Goal: Task Accomplishment & Management: Manage account settings

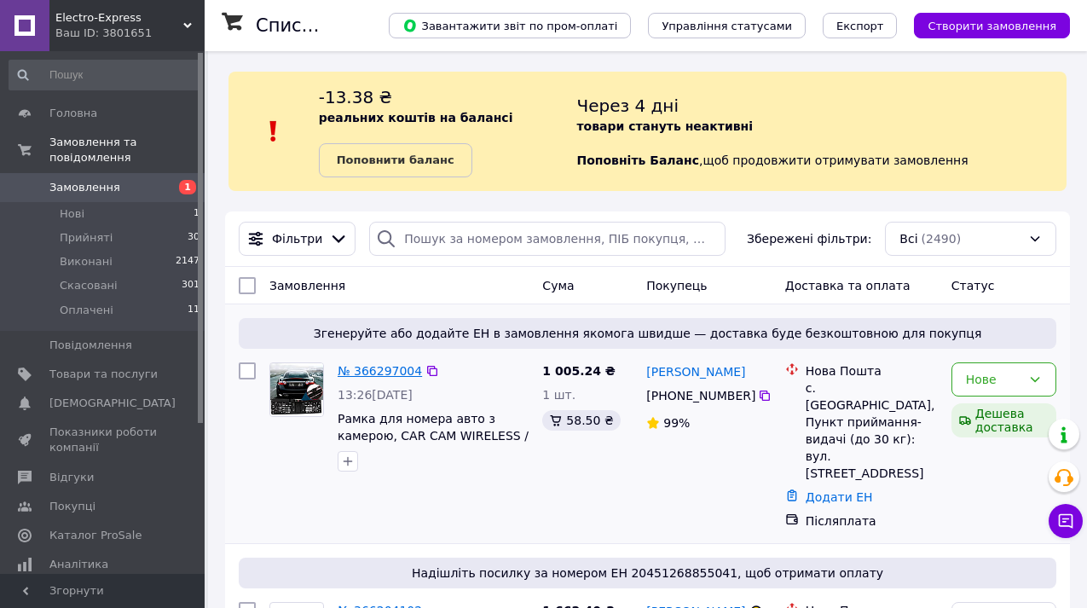
click at [378, 366] on link "№ 366297004" at bounding box center [380, 371] width 84 height 14
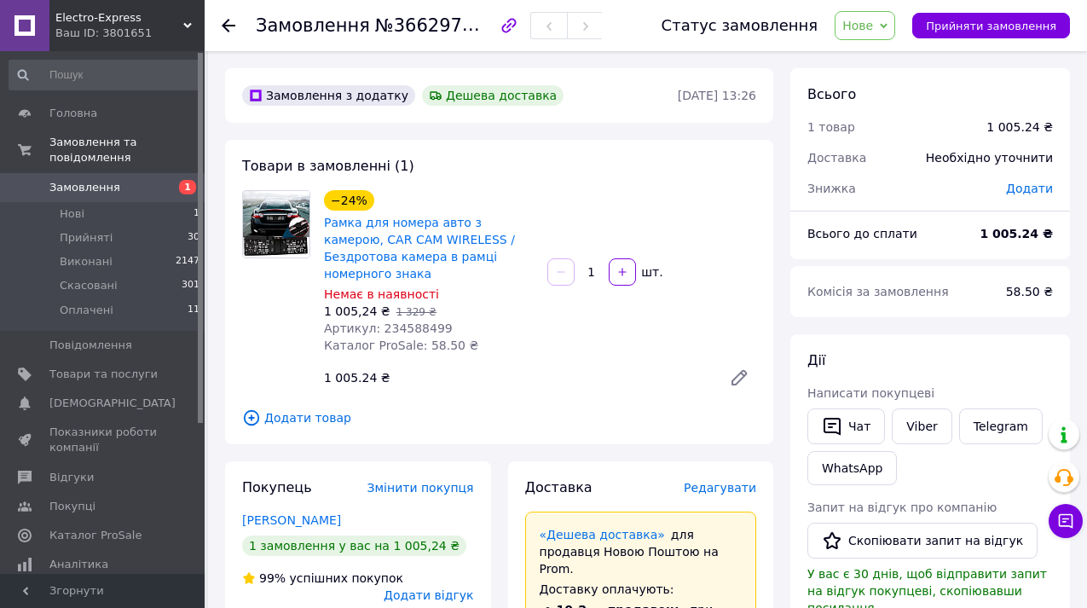
click at [873, 25] on span "Нове" at bounding box center [857, 26] width 31 height 14
click at [880, 55] on li "Прийнято" at bounding box center [874, 60] width 78 height 26
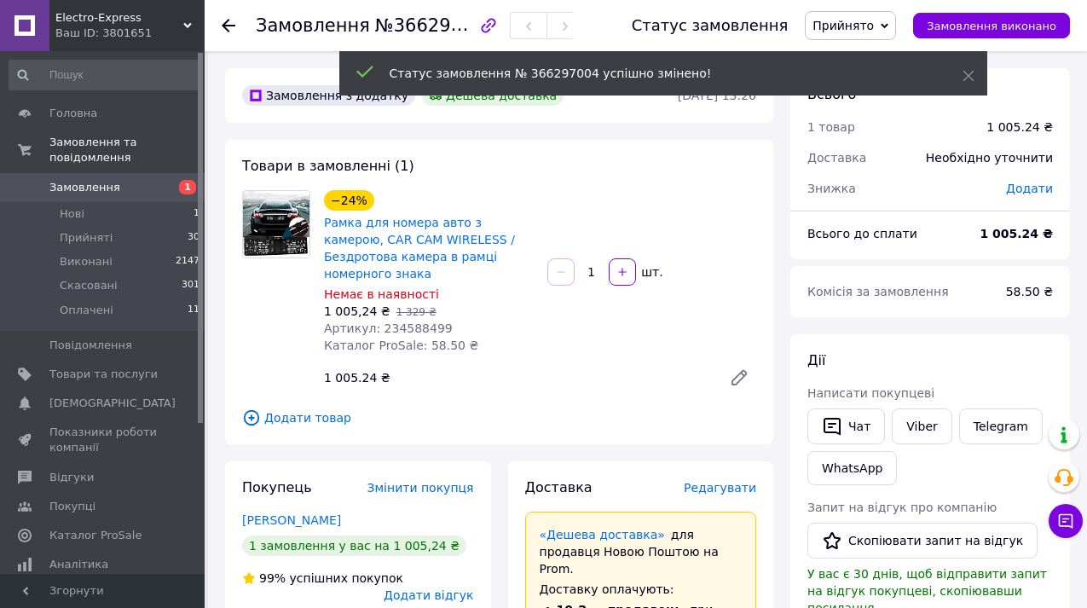
click at [142, 188] on span "Замовлення" at bounding box center [103, 187] width 108 height 15
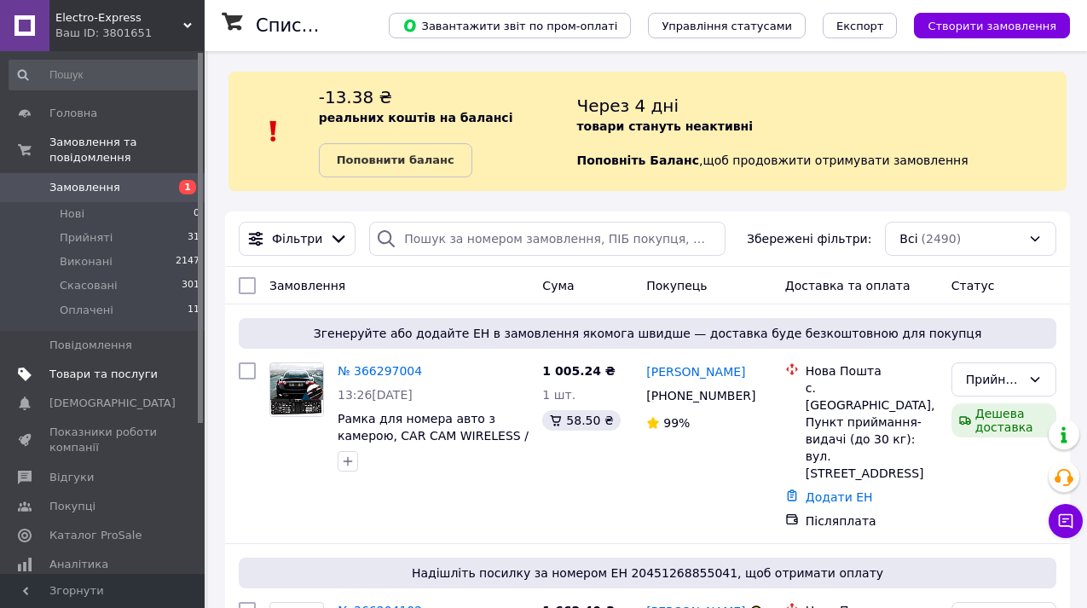
click at [108, 378] on span "Товари та послуги" at bounding box center [103, 373] width 108 height 15
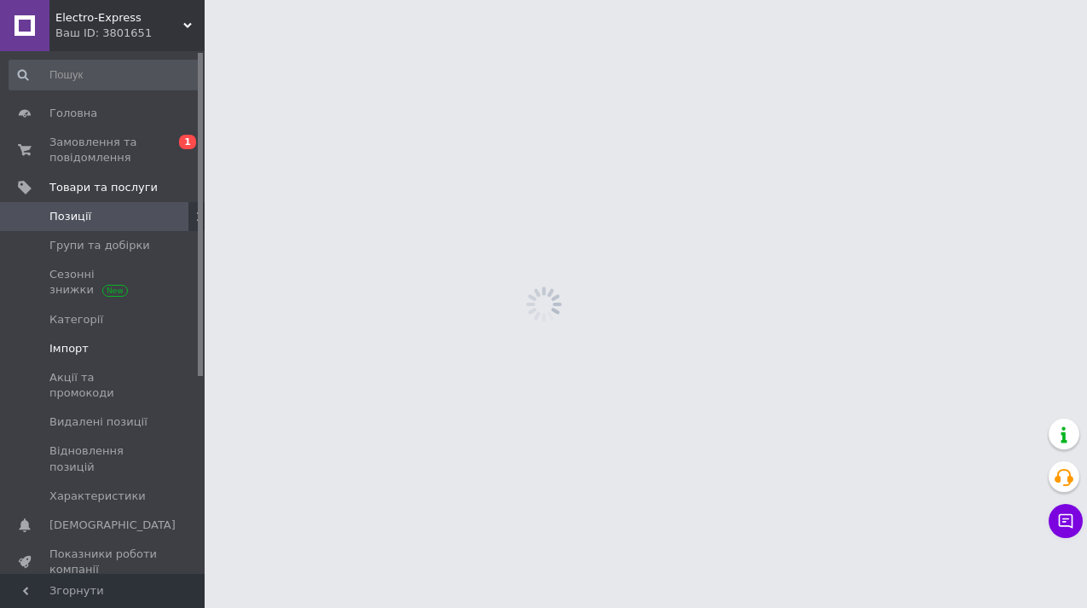
click at [69, 343] on span "Імпорт" at bounding box center [68, 348] width 39 height 15
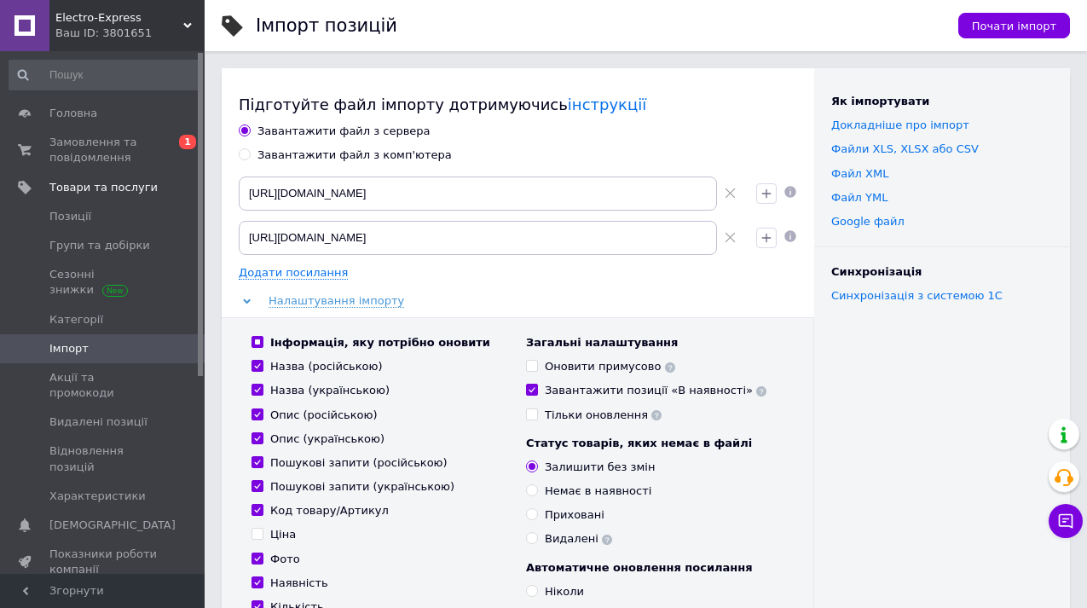
click at [938, 413] on div "Як імпортувати Докладніше про імпорт Файли ХLS, XLSX або CSV Файл XML Файл YML …" at bounding box center [942, 438] width 256 height 741
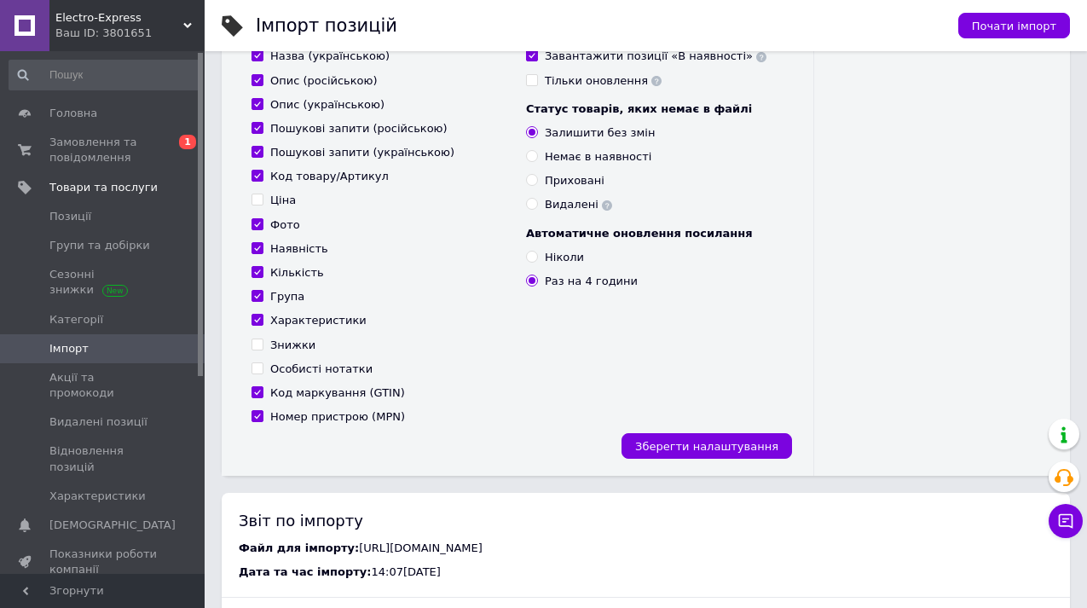
scroll to position [341, 0]
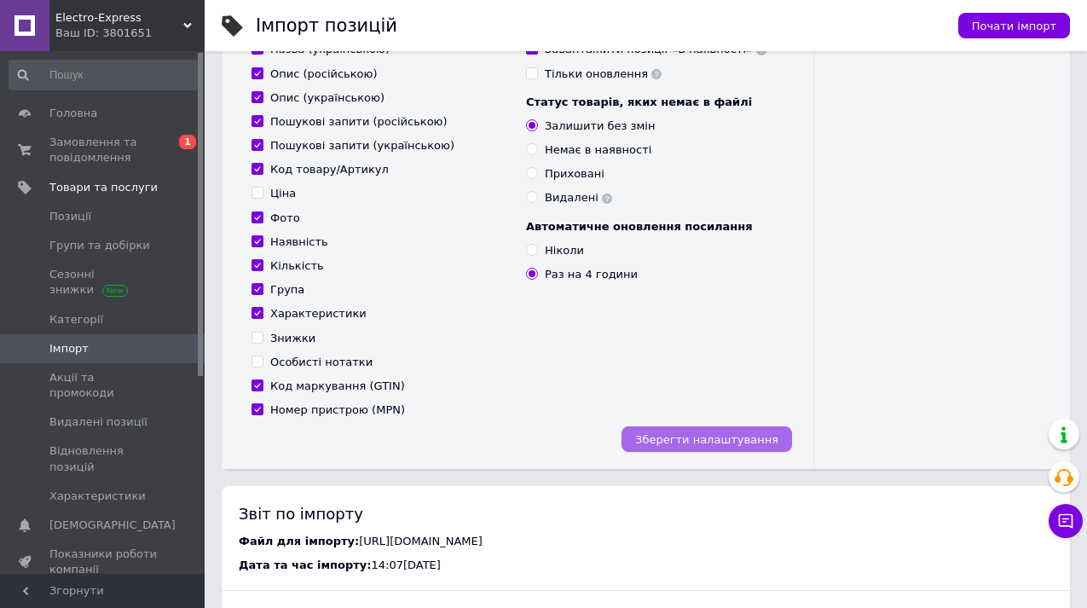
click at [767, 437] on span "Зберегти налаштування" at bounding box center [706, 439] width 143 height 13
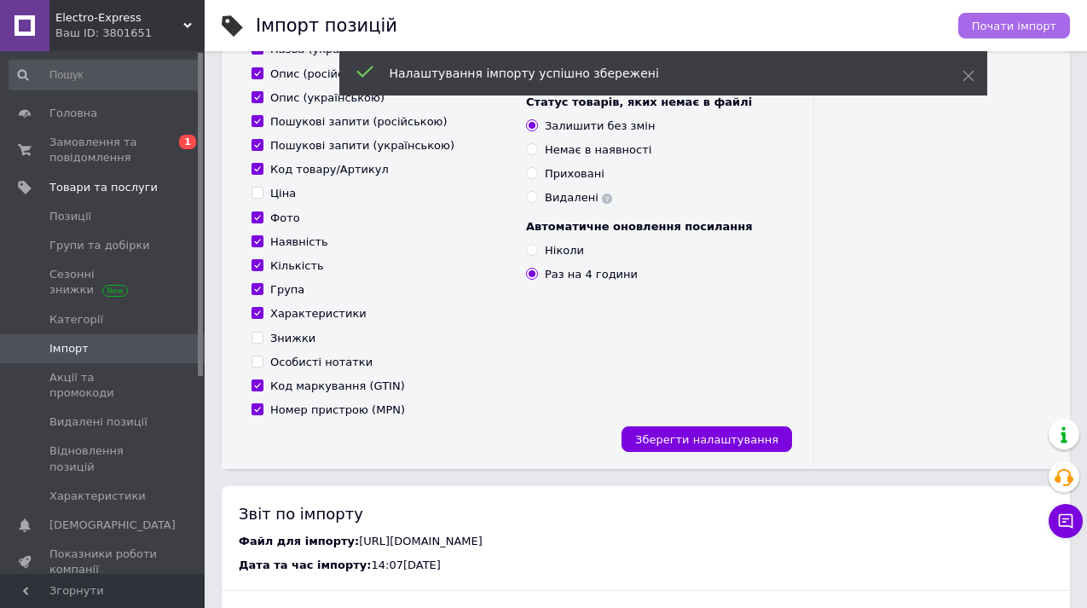
click at [1018, 20] on span "Почати імпорт" at bounding box center [1014, 26] width 84 height 13
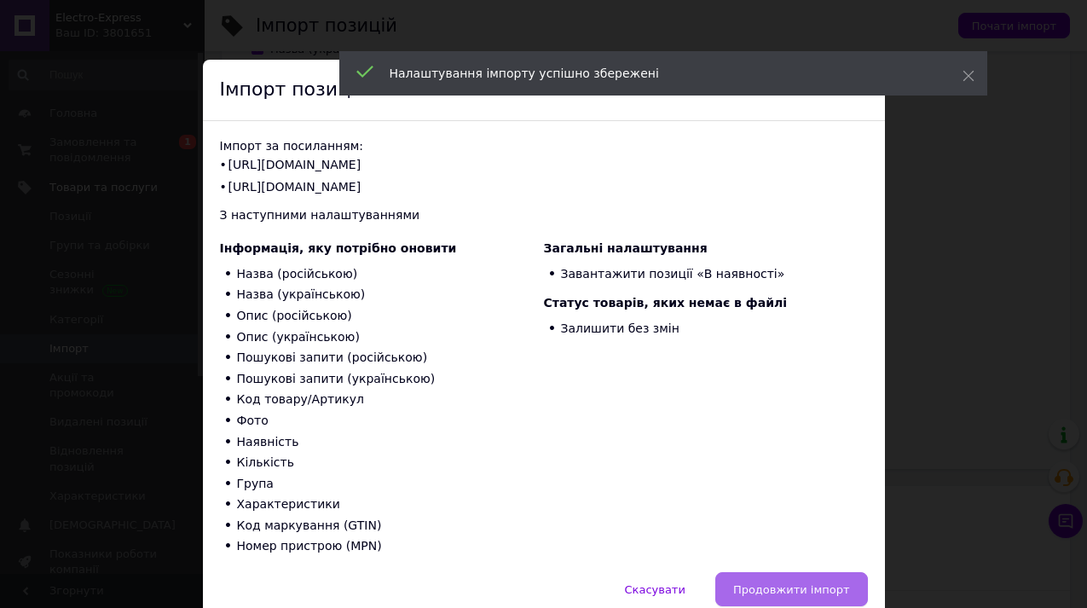
click at [762, 584] on span "Продовжити імпорт" at bounding box center [791, 589] width 117 height 13
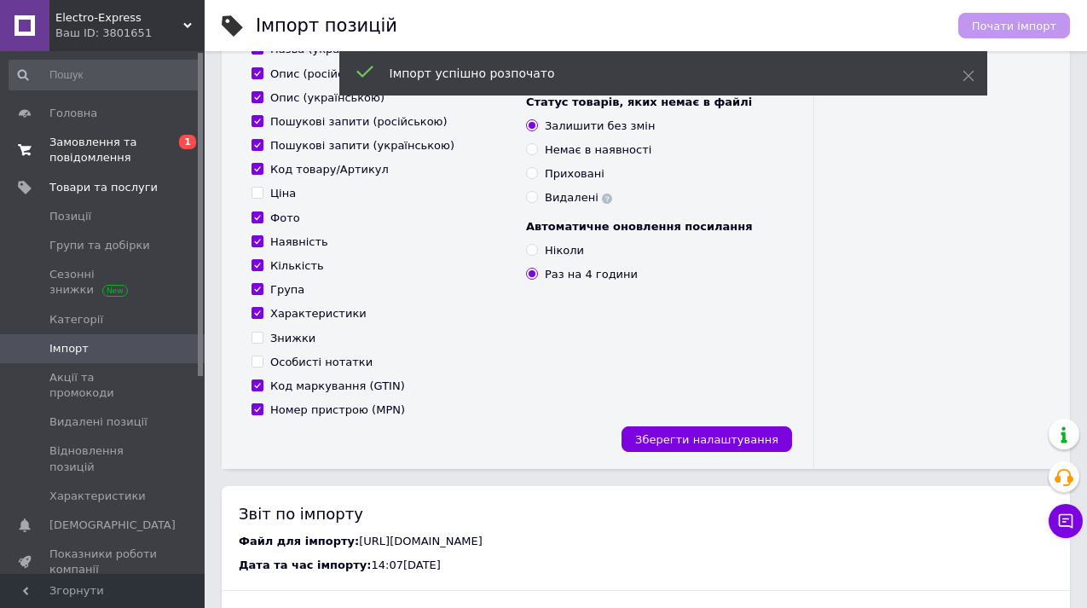
click at [108, 142] on span "Замовлення та повідомлення" at bounding box center [103, 150] width 108 height 31
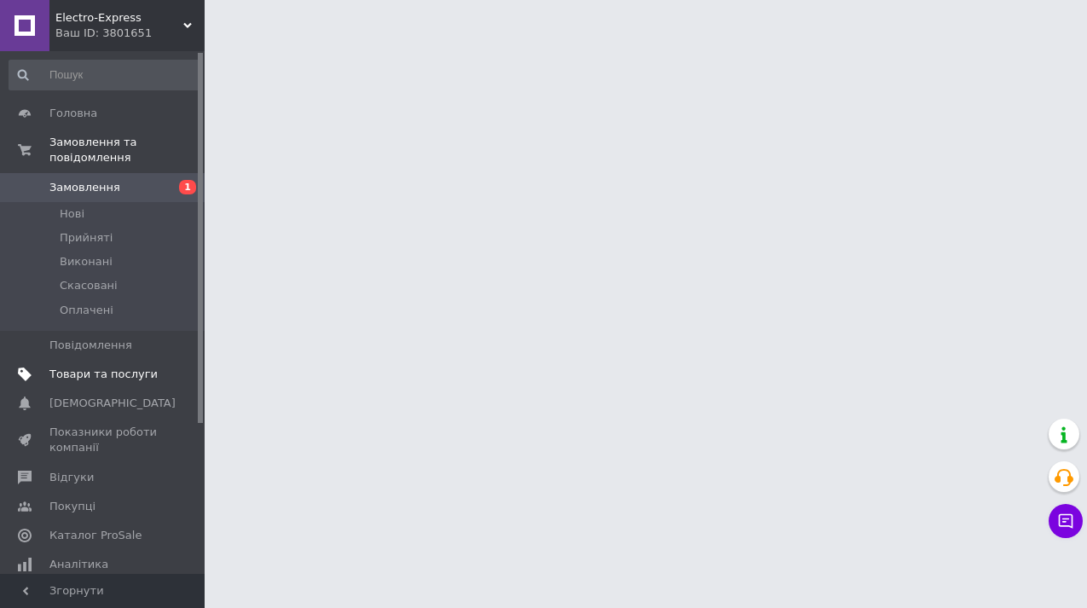
click at [128, 375] on span "Товари та послуги" at bounding box center [103, 373] width 108 height 15
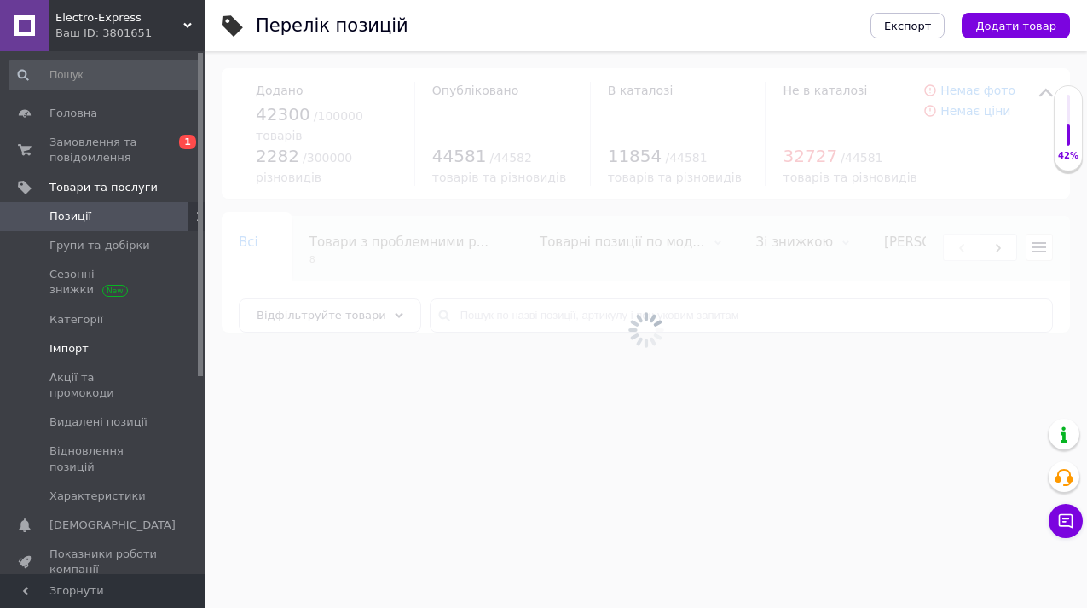
click at [71, 349] on span "Імпорт" at bounding box center [68, 348] width 39 height 15
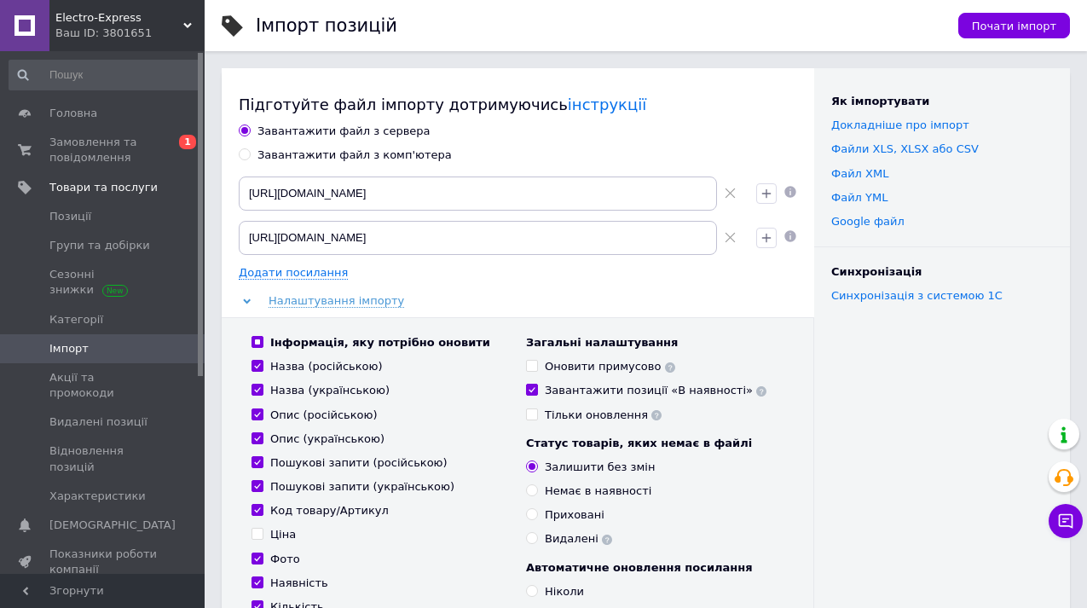
click at [945, 447] on div "Як імпортувати Докладніше про імпорт Файли ХLS, XLSX або CSV Файл XML Файл YML …" at bounding box center [942, 438] width 256 height 741
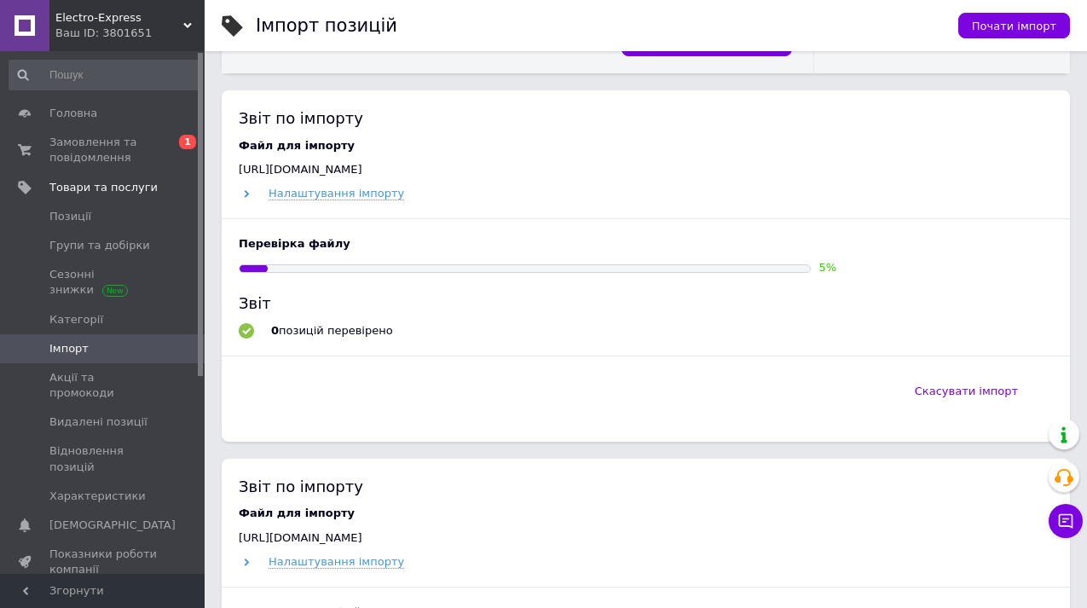
scroll to position [750, 0]
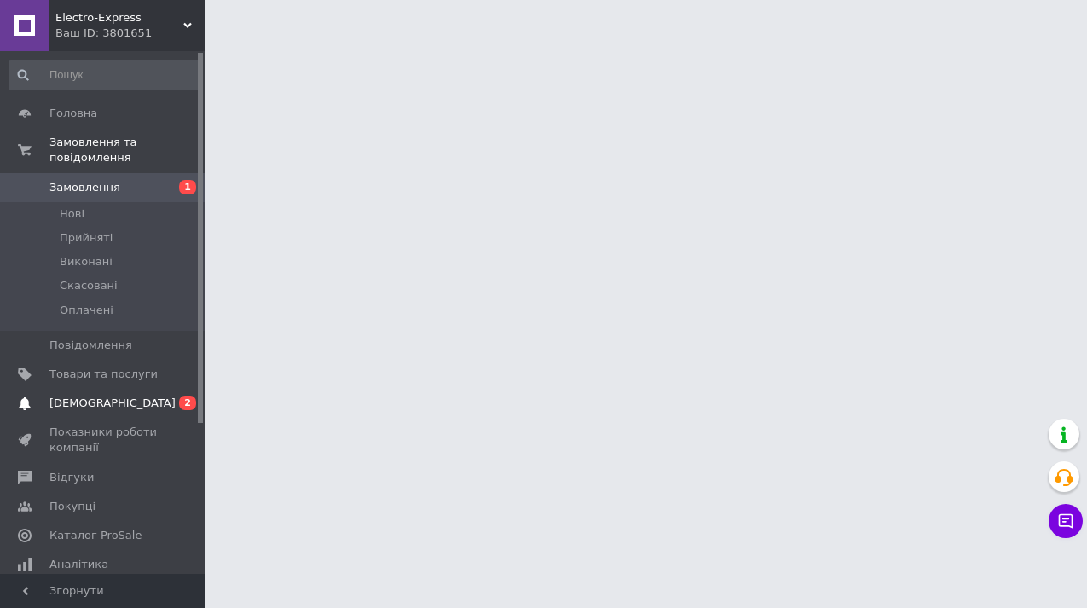
click at [184, 398] on span "2" at bounding box center [187, 402] width 17 height 14
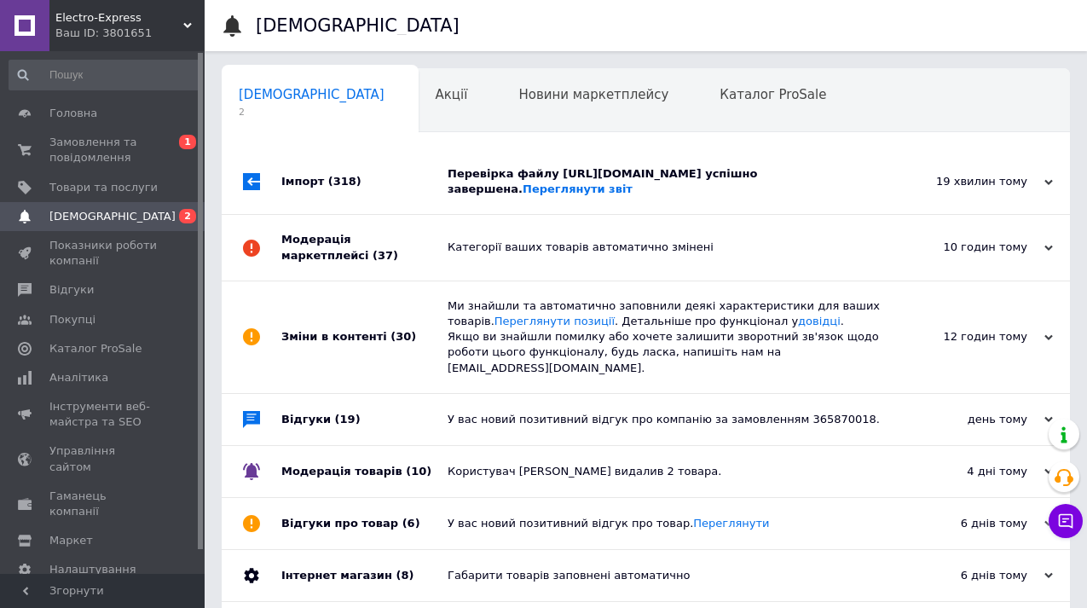
scroll to position [0, 9]
click at [1044, 187] on icon at bounding box center [1048, 182] width 9 height 9
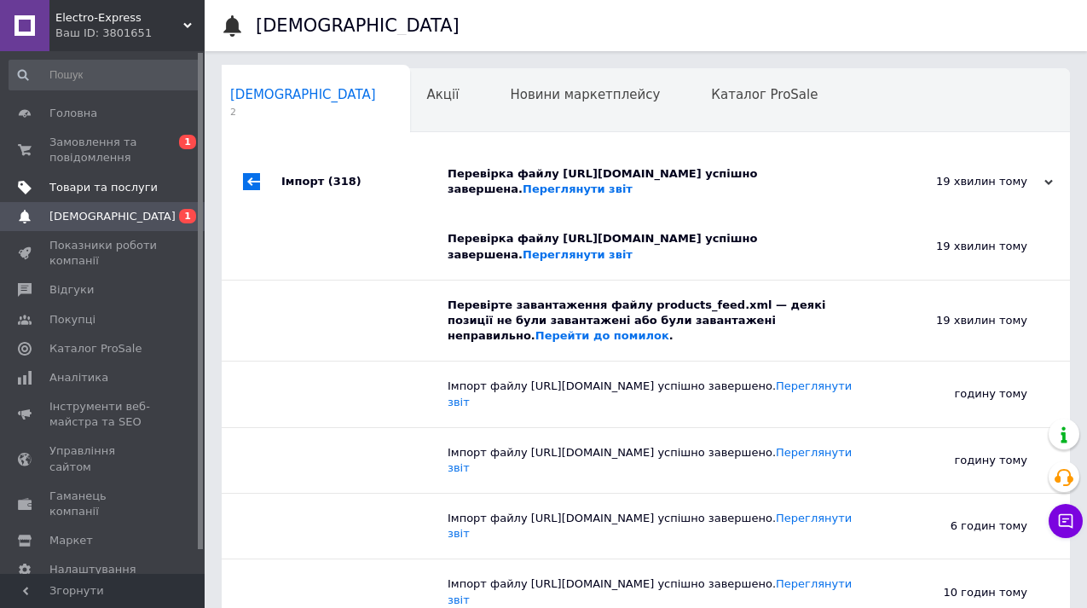
click at [106, 190] on span "Товари та послуги" at bounding box center [103, 187] width 108 height 15
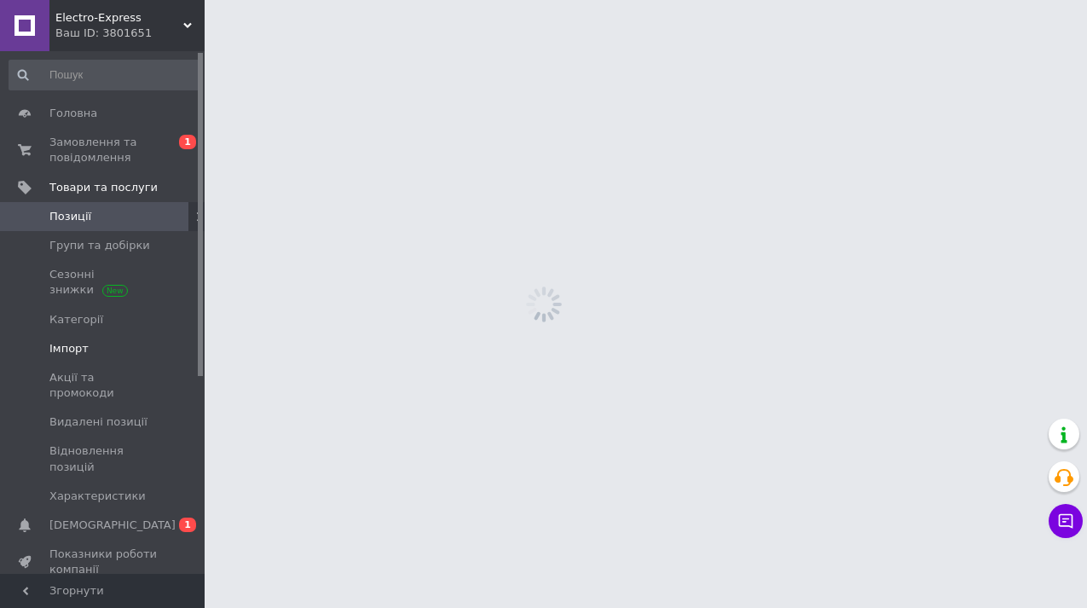
click at [75, 345] on span "Імпорт" at bounding box center [68, 348] width 39 height 15
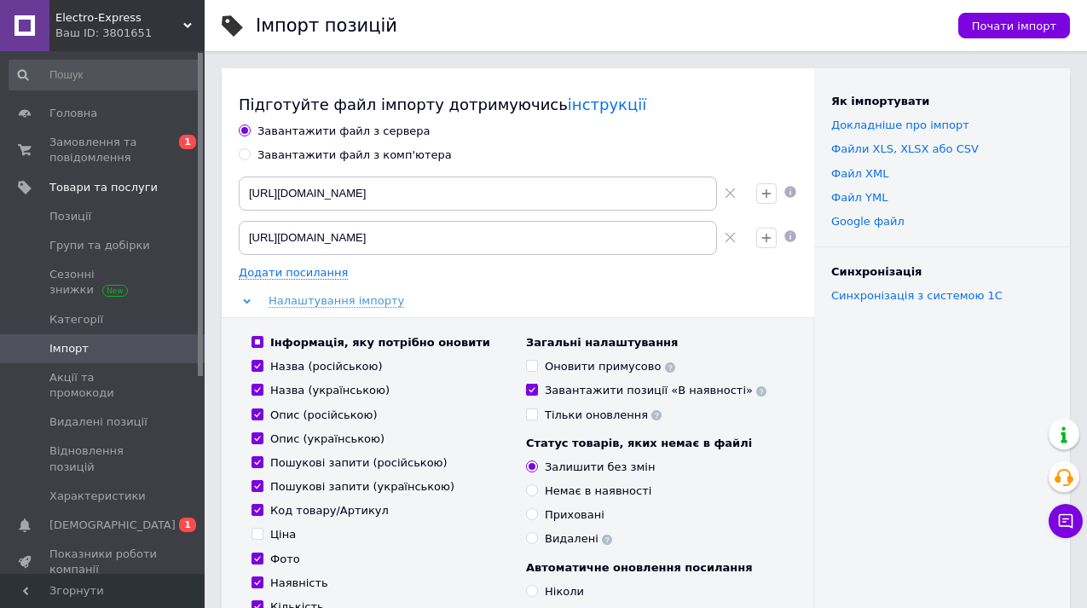
click at [948, 442] on div "Як імпортувати Докладніше про імпорт Файли ХLS, XLSX або CSV Файл XML Файл YML …" at bounding box center [942, 438] width 256 height 741
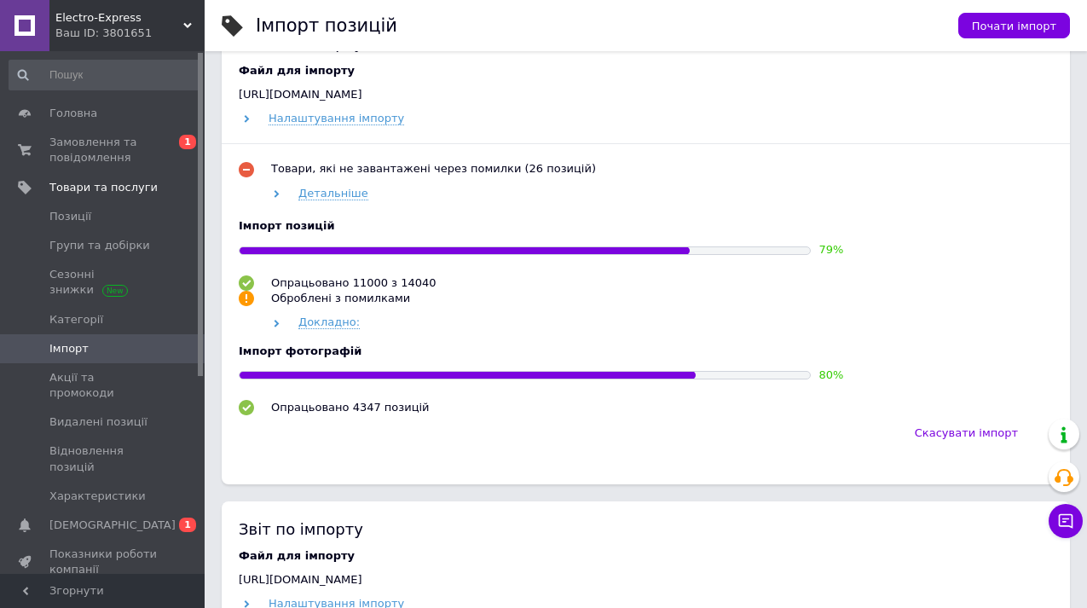
scroll to position [818, 0]
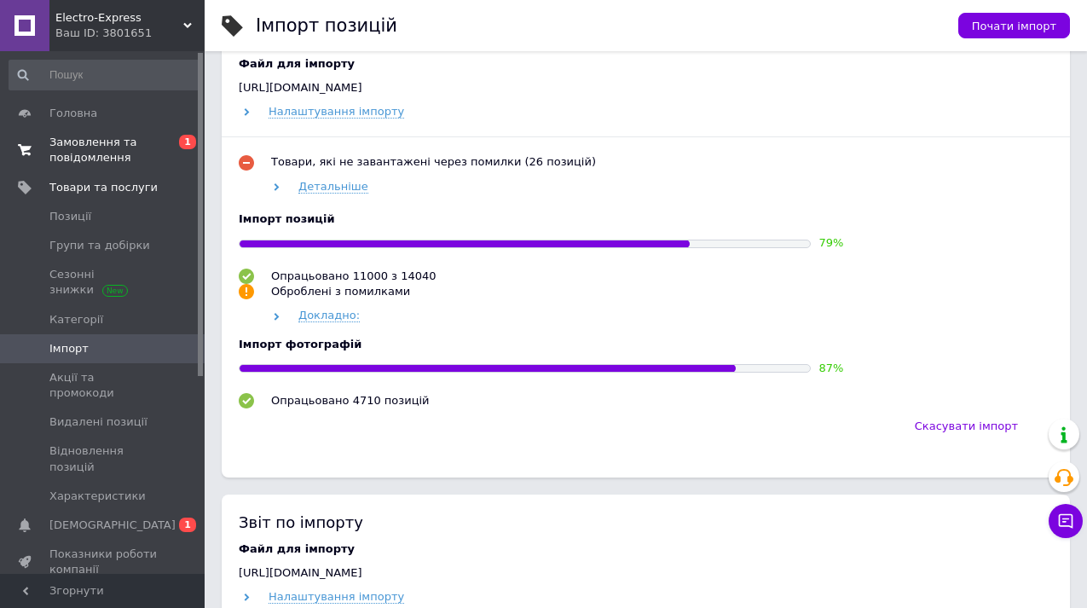
click at [83, 141] on span "Замовлення та повідомлення" at bounding box center [103, 150] width 108 height 31
